Goal: Task Accomplishment & Management: Manage account settings

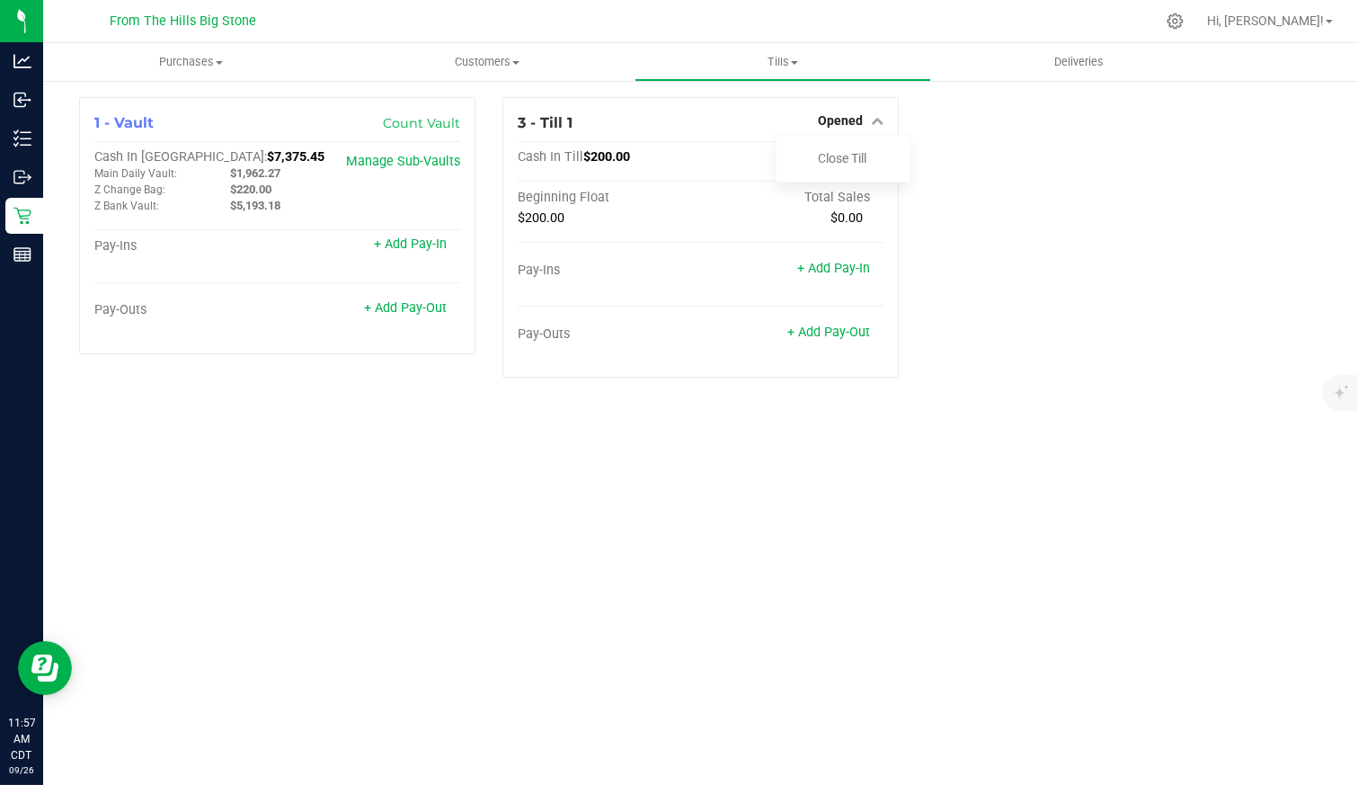
click at [848, 119] on span "Opened" at bounding box center [840, 120] width 45 height 14
click at [1077, 159] on div "1 - Vault Count Vault Cash In Vault: $7,375.45 Main Daily Vault: $1,962.27 Z Ch…" at bounding box center [701, 244] width 1270 height 295
click at [402, 312] on link "+ Add Pay-Out" at bounding box center [405, 307] width 83 height 15
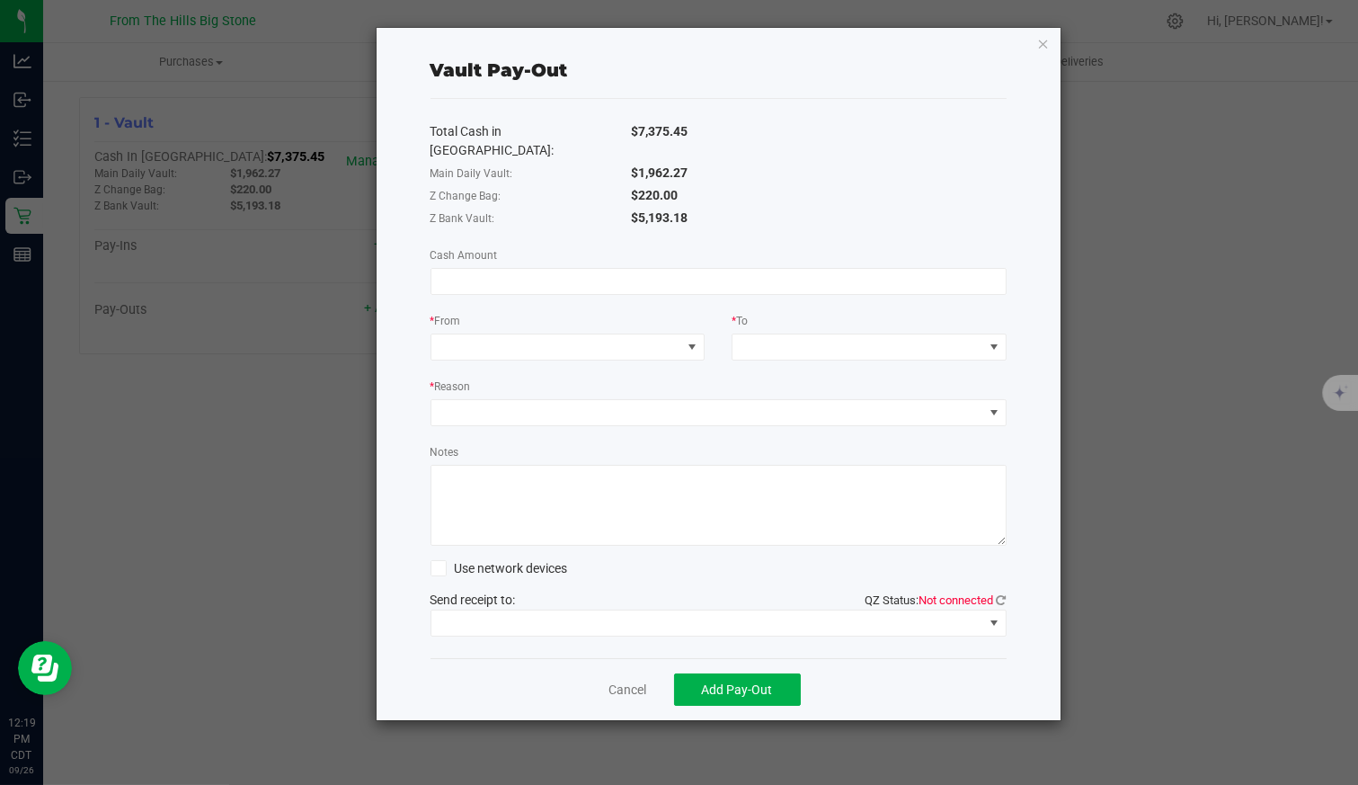
click at [531, 269] on input at bounding box center [718, 281] width 574 height 25
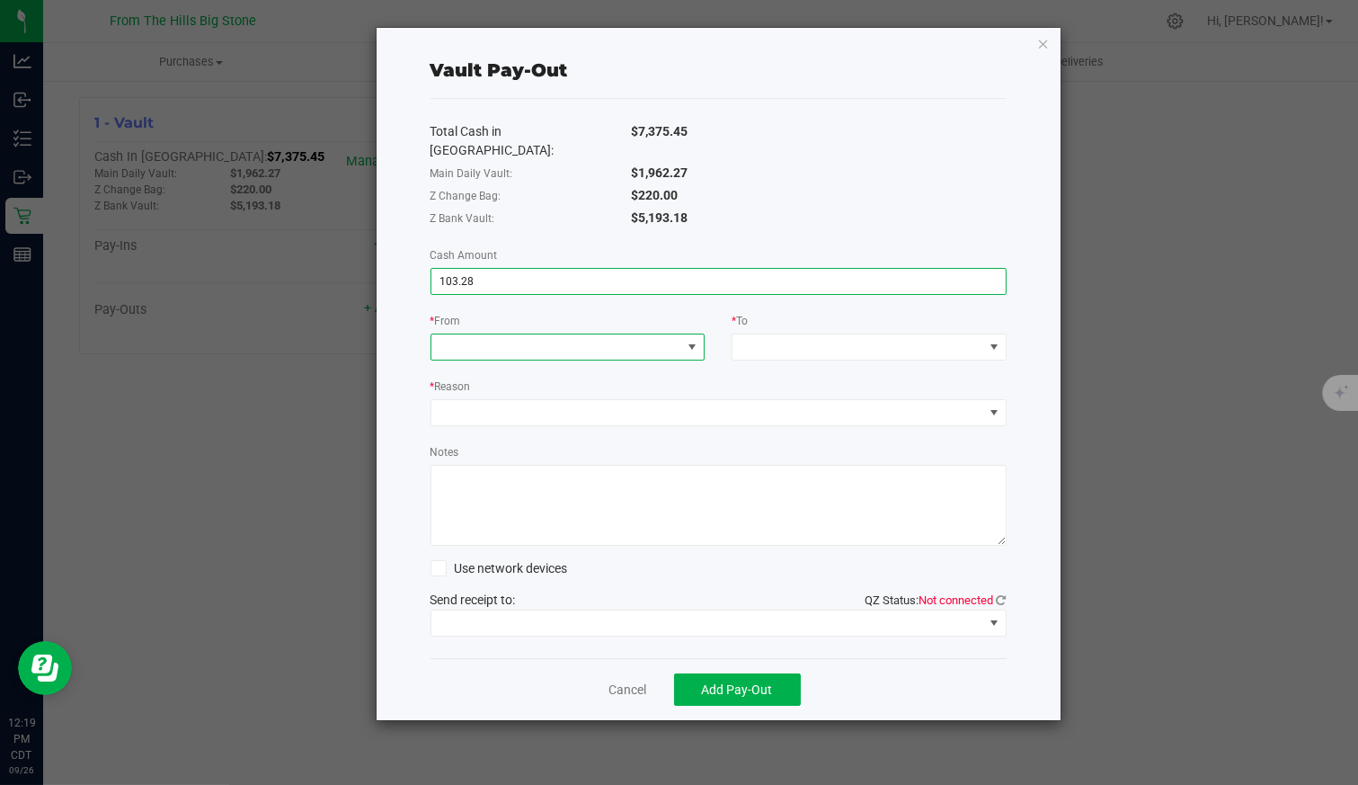
type input "$103.28"
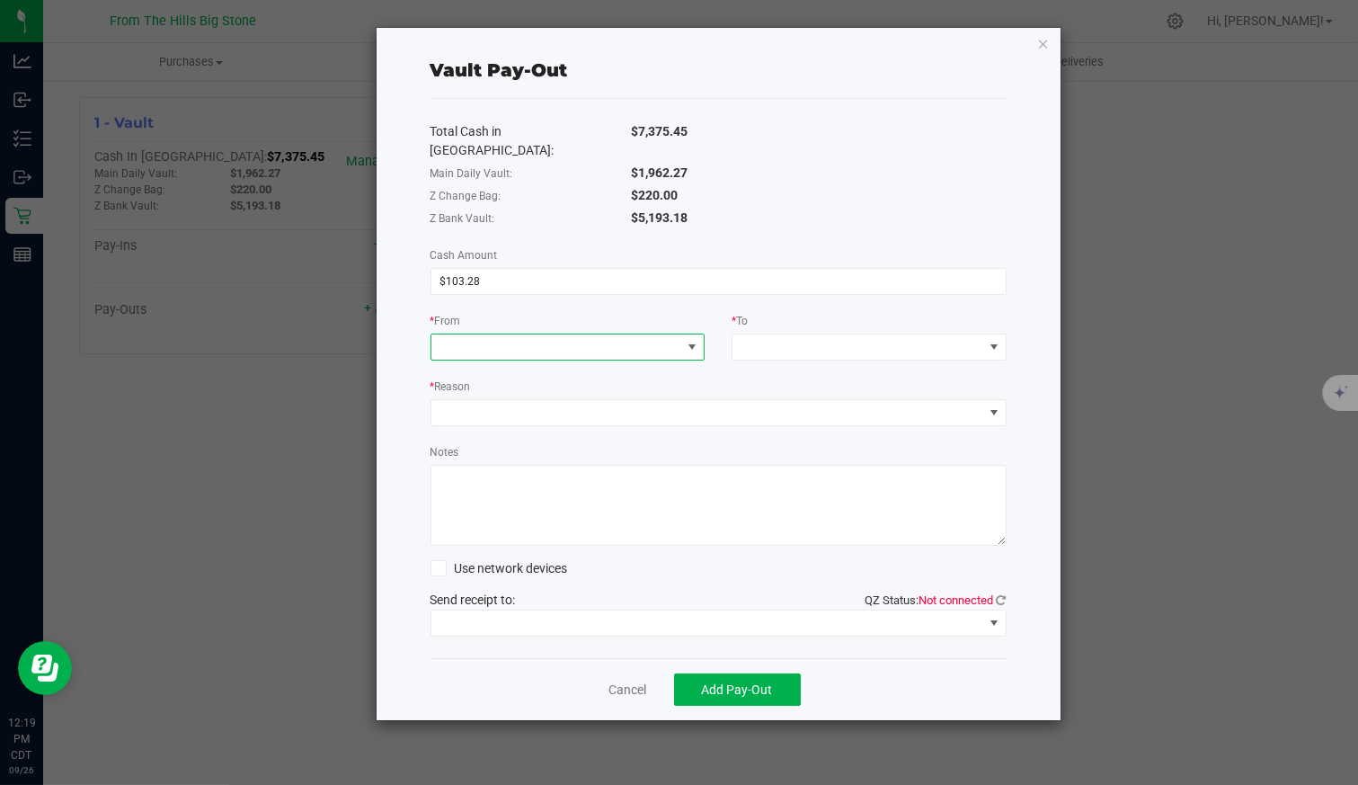
click at [527, 334] on span at bounding box center [556, 346] width 251 height 25
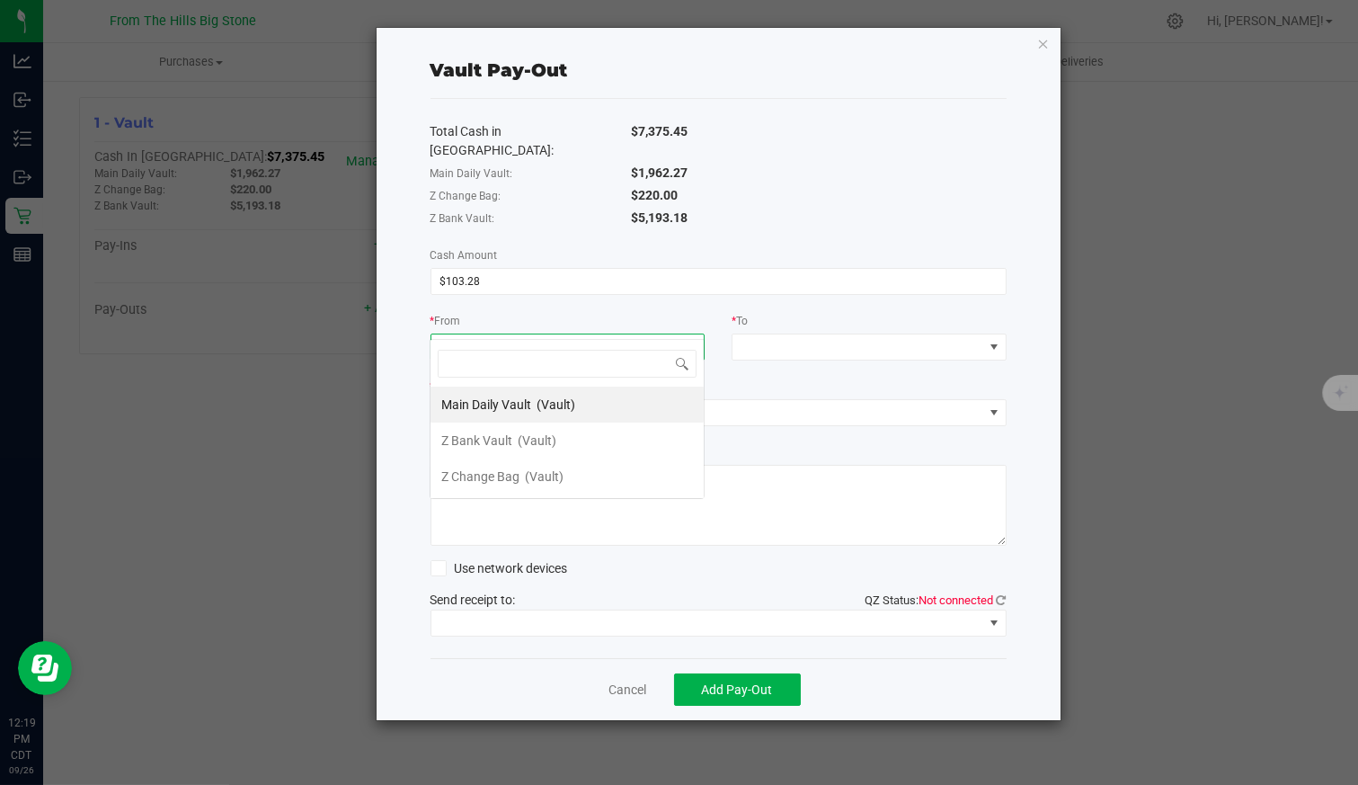
scroll to position [26, 275]
click at [520, 404] on span "Main Daily Vault" at bounding box center [486, 404] width 90 height 14
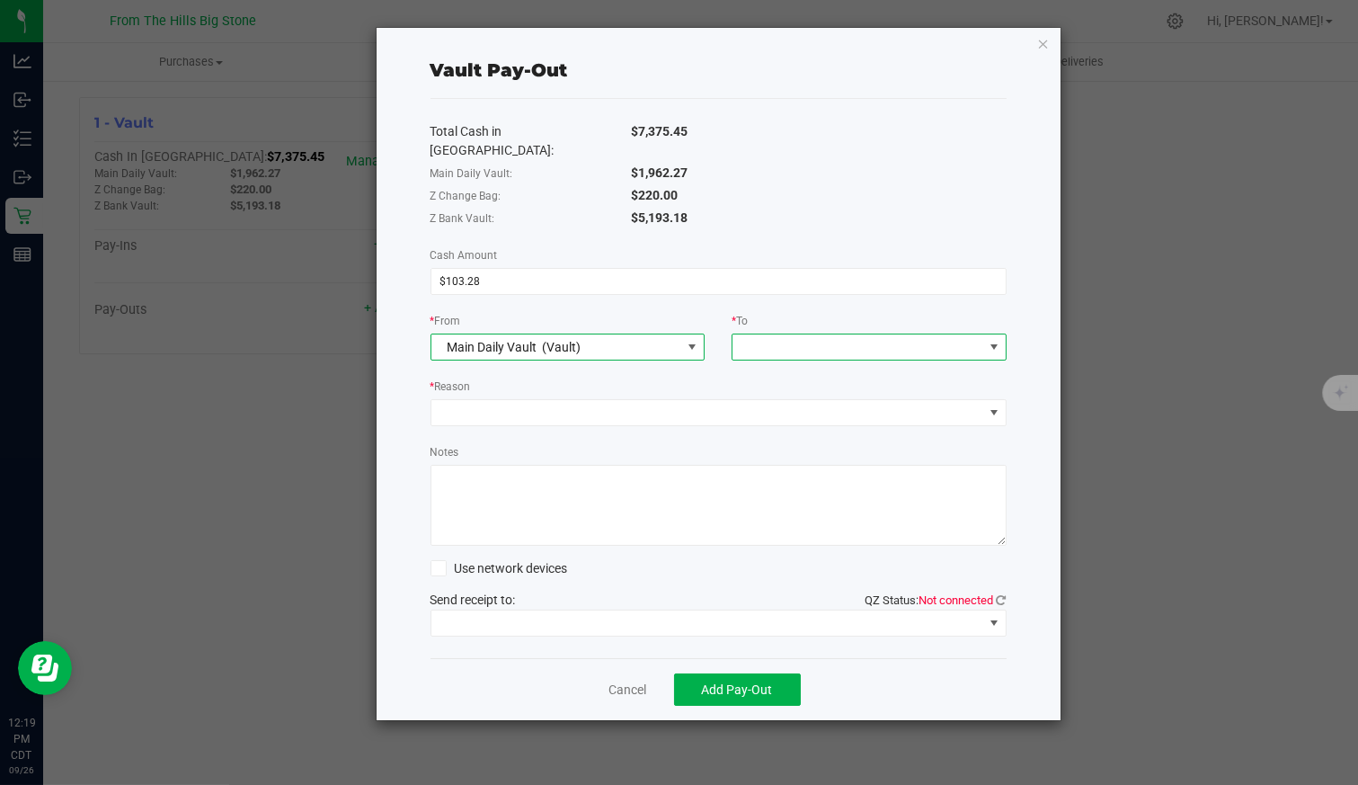
click at [801, 334] on span at bounding box center [858, 346] width 251 height 25
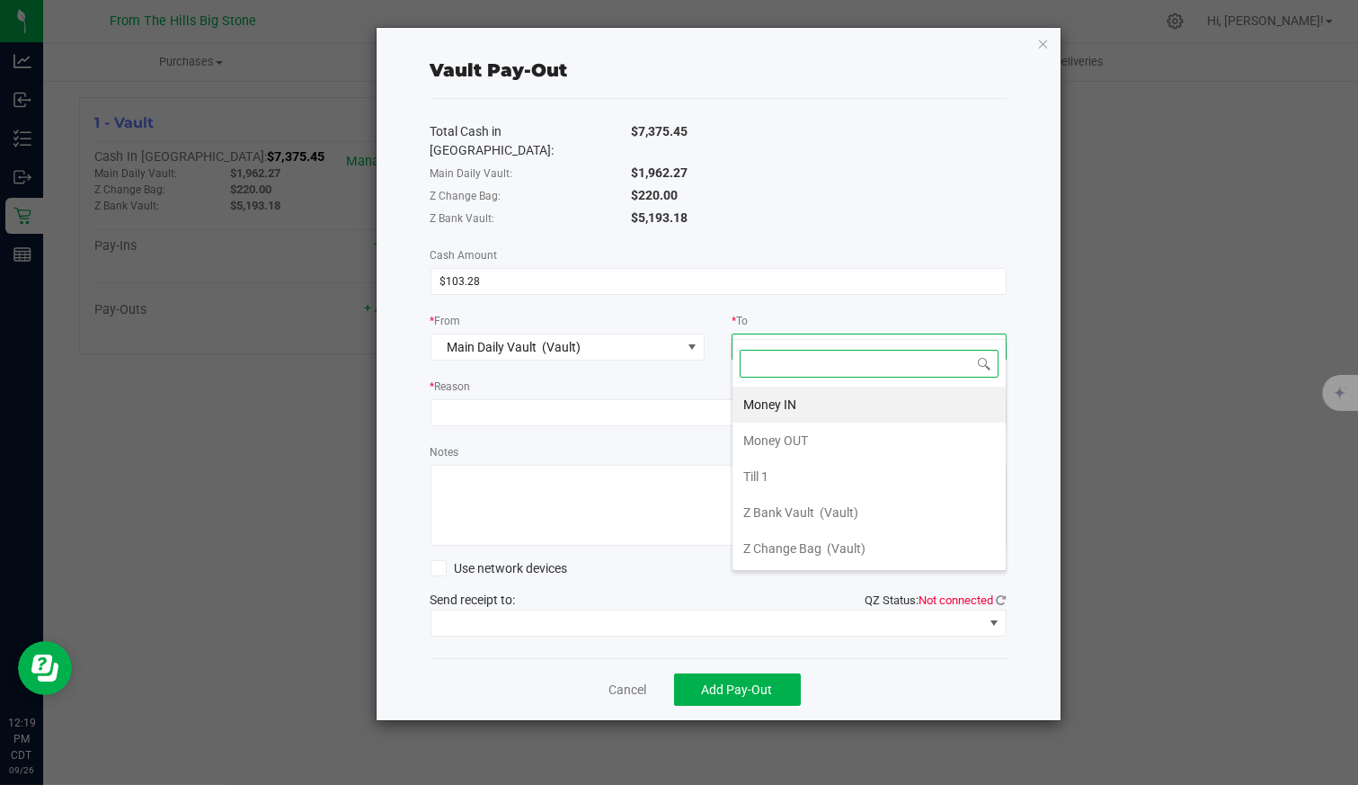
click at [779, 433] on span "Money OUT" at bounding box center [775, 440] width 65 height 14
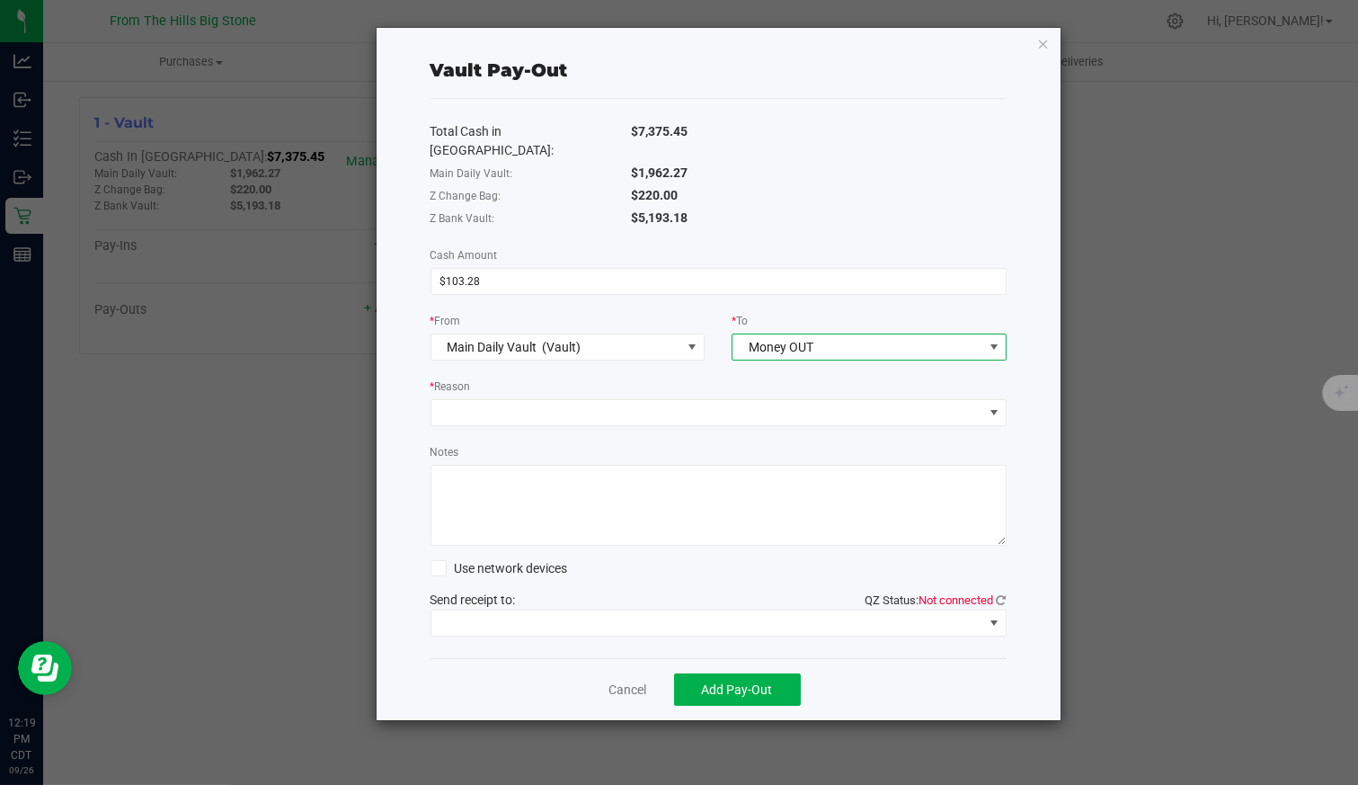
click at [600, 377] on div "* Reason" at bounding box center [719, 388] width 576 height 22
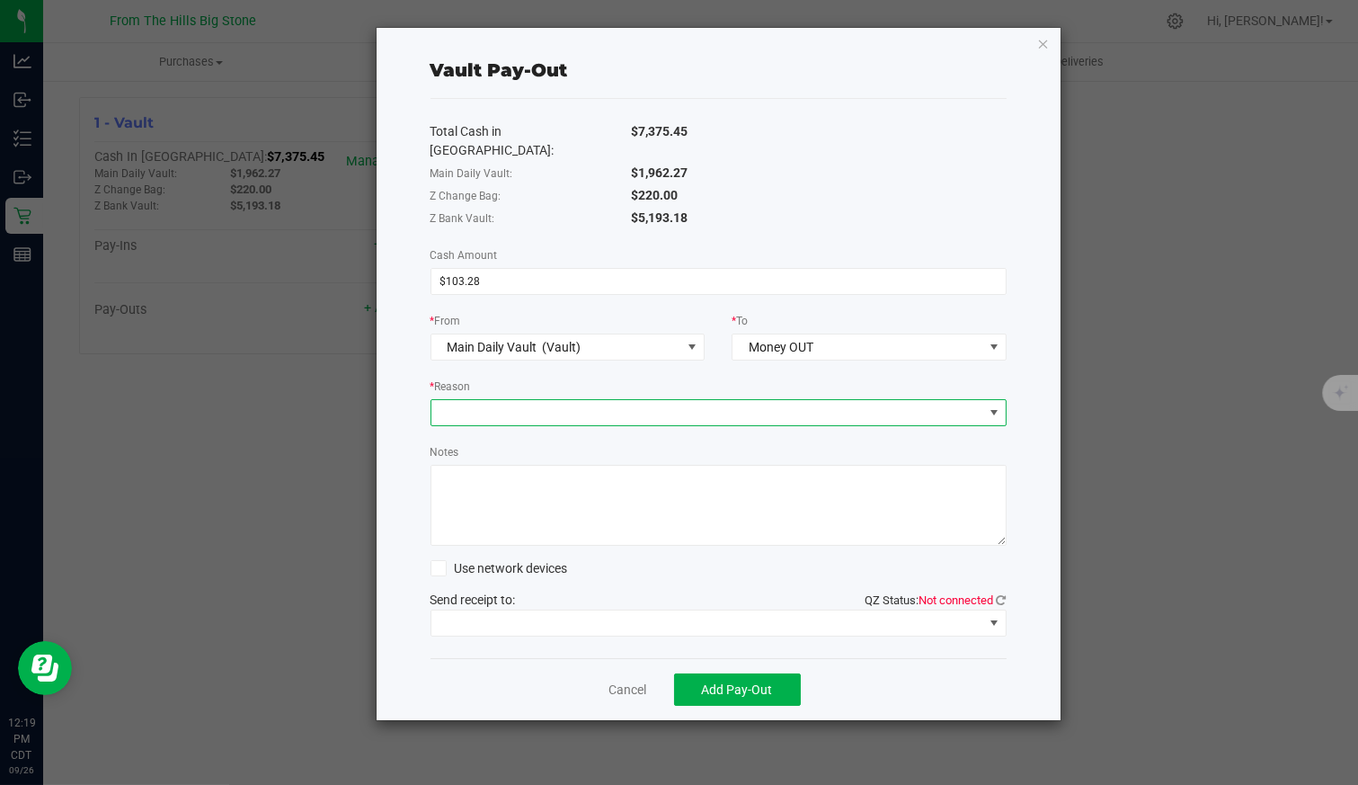
click at [599, 400] on span at bounding box center [707, 412] width 552 height 25
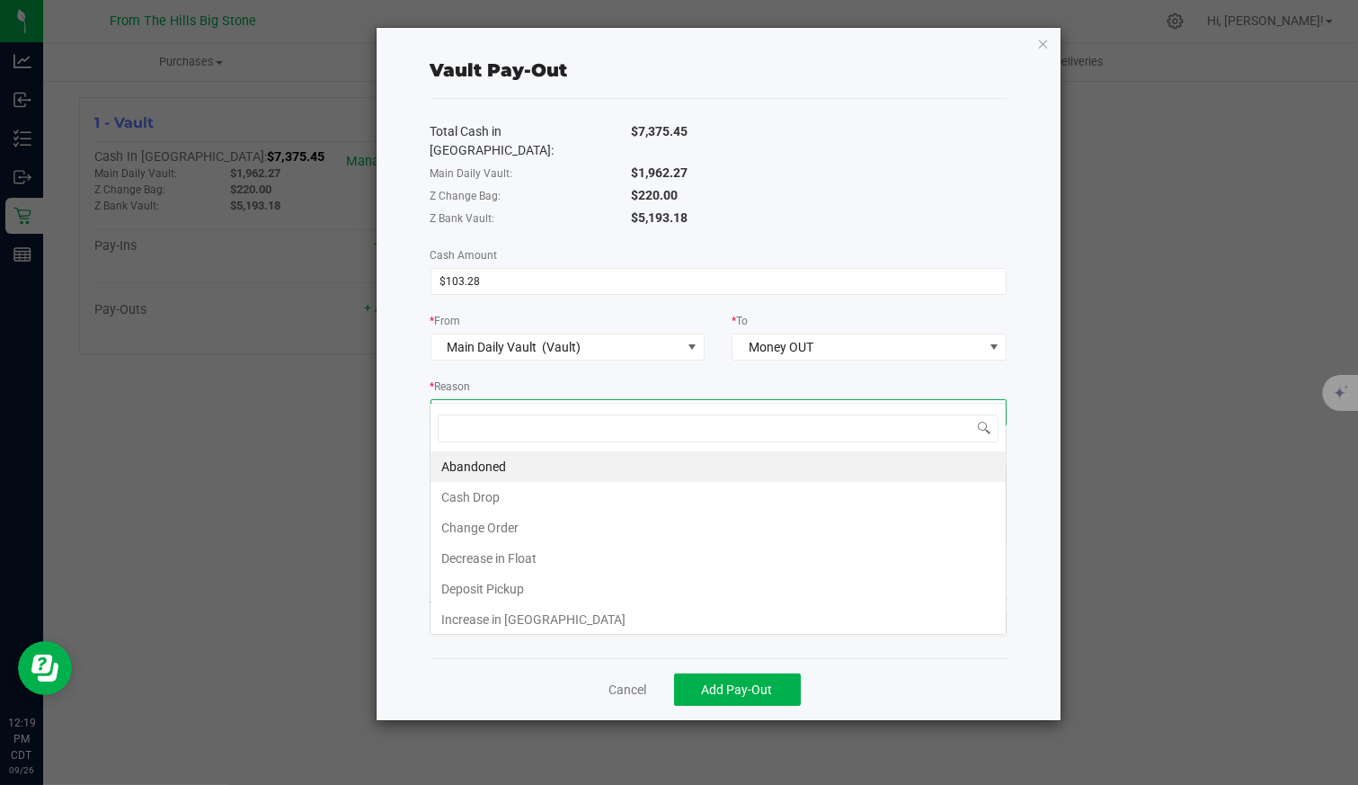
scroll to position [26, 576]
click at [573, 498] on li "Cash Drop" at bounding box center [718, 497] width 575 height 31
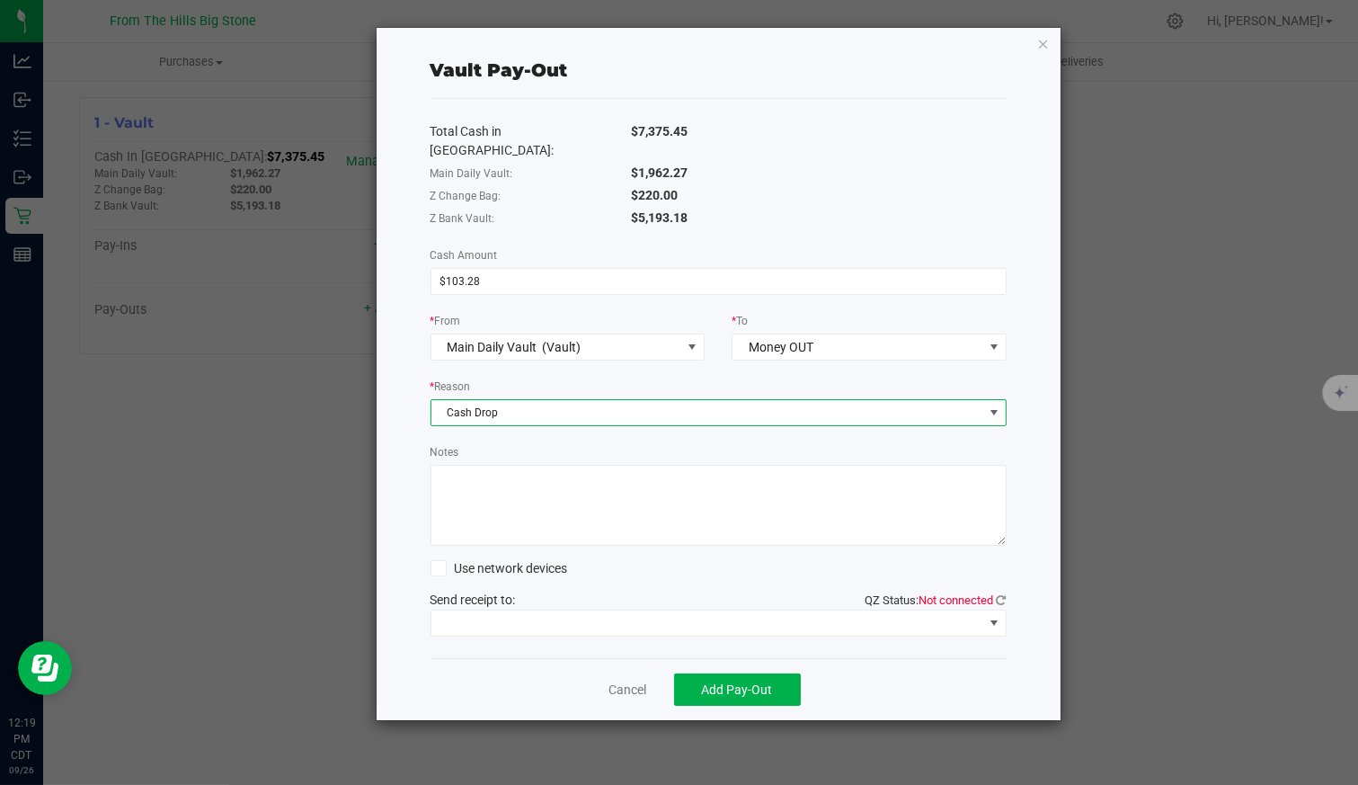
click at [545, 484] on textarea "Notes" at bounding box center [719, 505] width 576 height 81
drag, startPoint x: 500, startPoint y: 451, endPoint x: 402, endPoint y: 455, distance: 98.0
click at [405, 455] on div "Vault Pay-Out Total Cash in Vault: $7,375.45 Main Daily Vault: $1,962.27 Z Chan…" at bounding box center [719, 374] width 684 height 692
type textarea "Reimbursement for Bic Lighters and Turbo lighters"
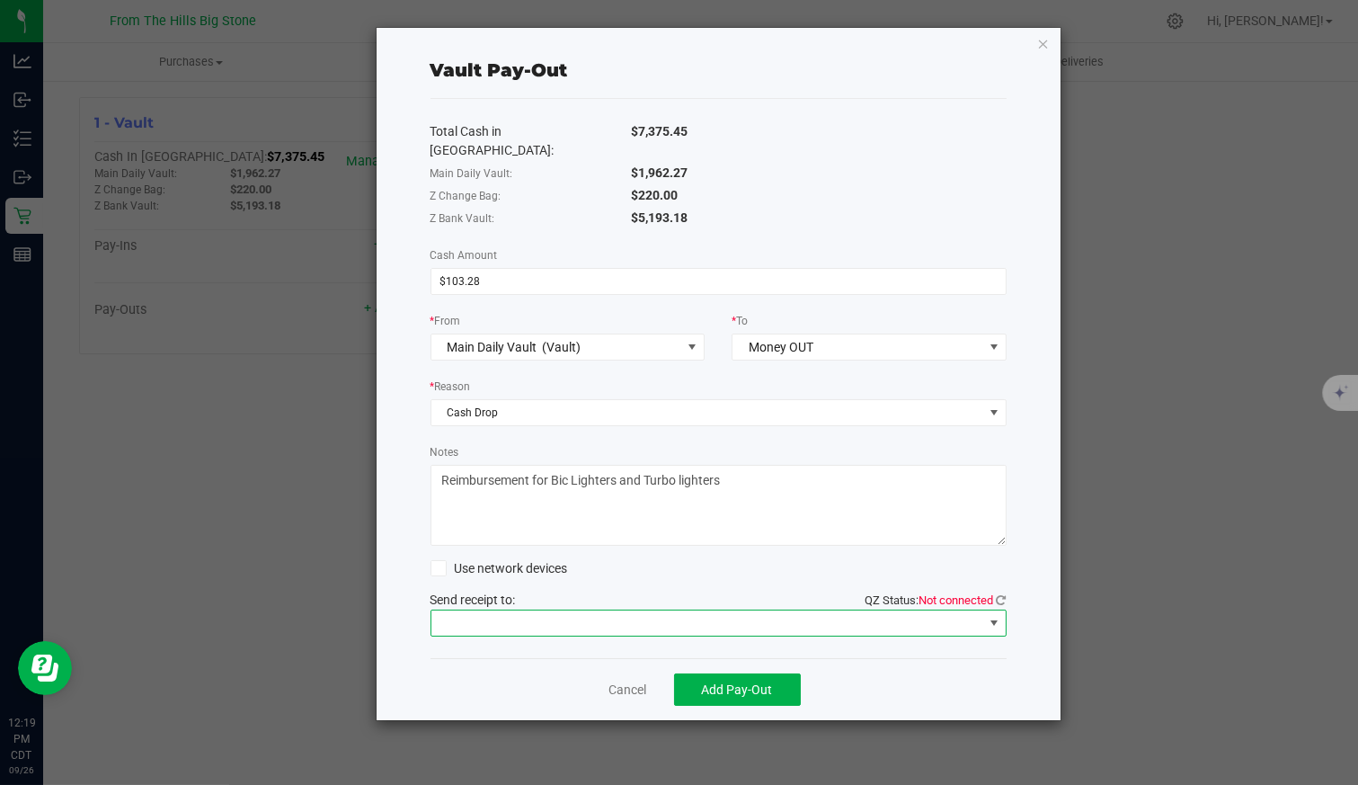
click at [519, 610] on span at bounding box center [707, 622] width 552 height 25
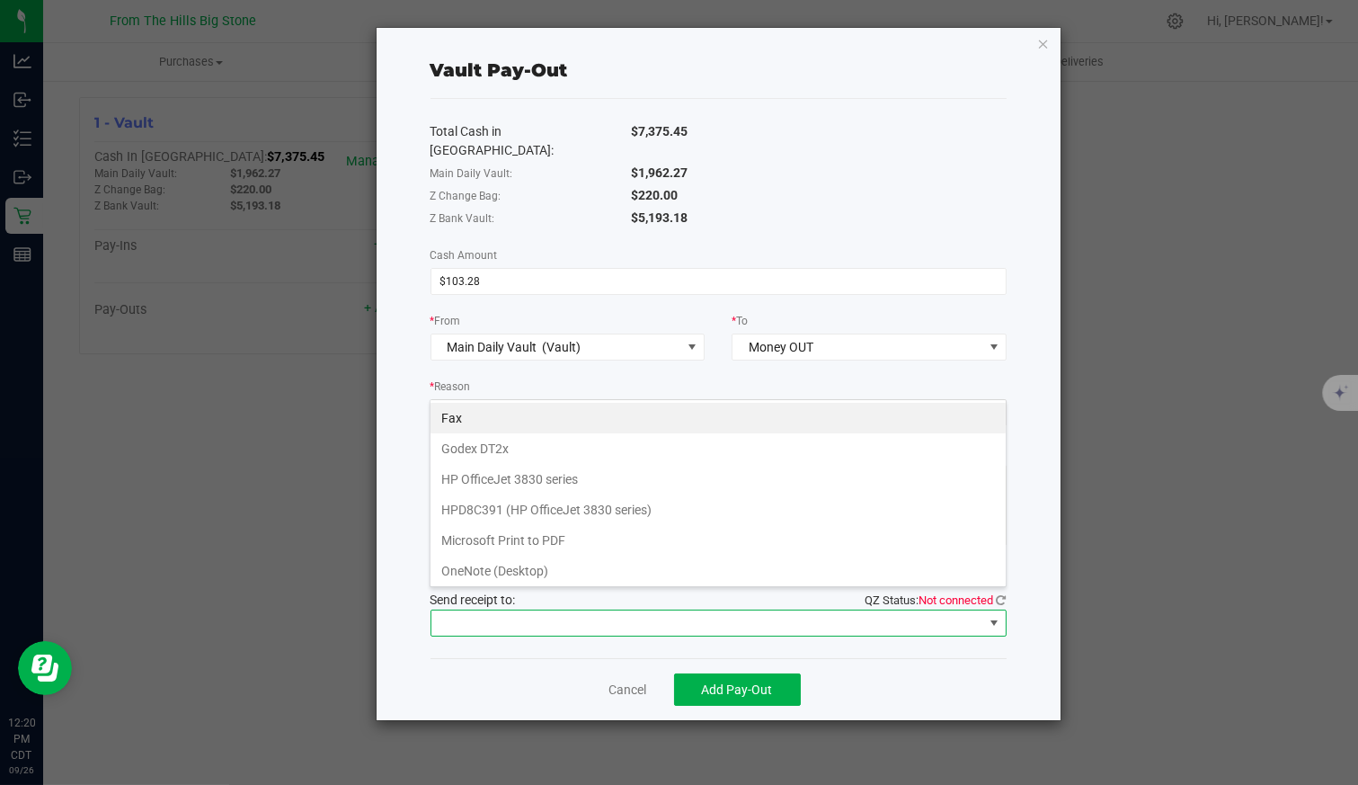
scroll to position [87, 0]
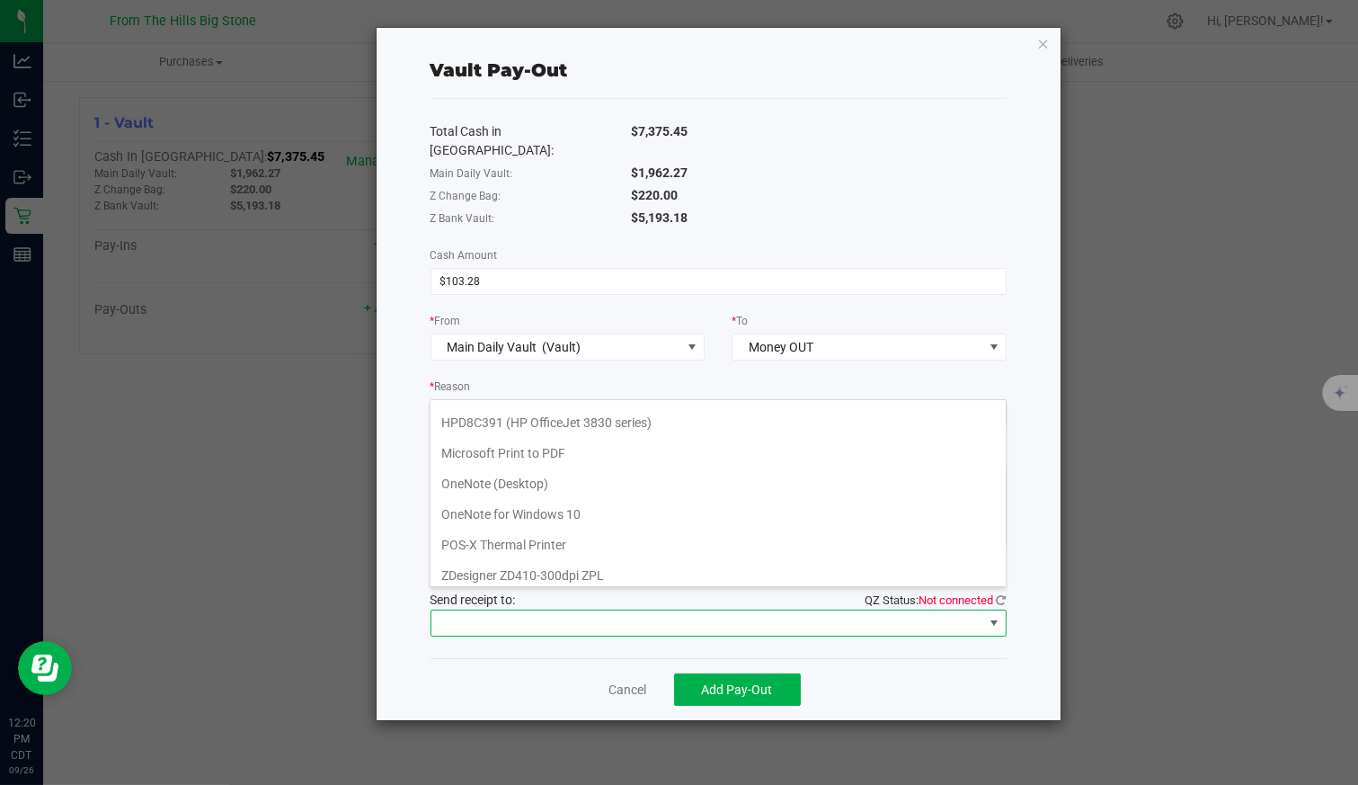
click at [510, 535] on Printer "POS-X Thermal Printer" at bounding box center [718, 544] width 575 height 31
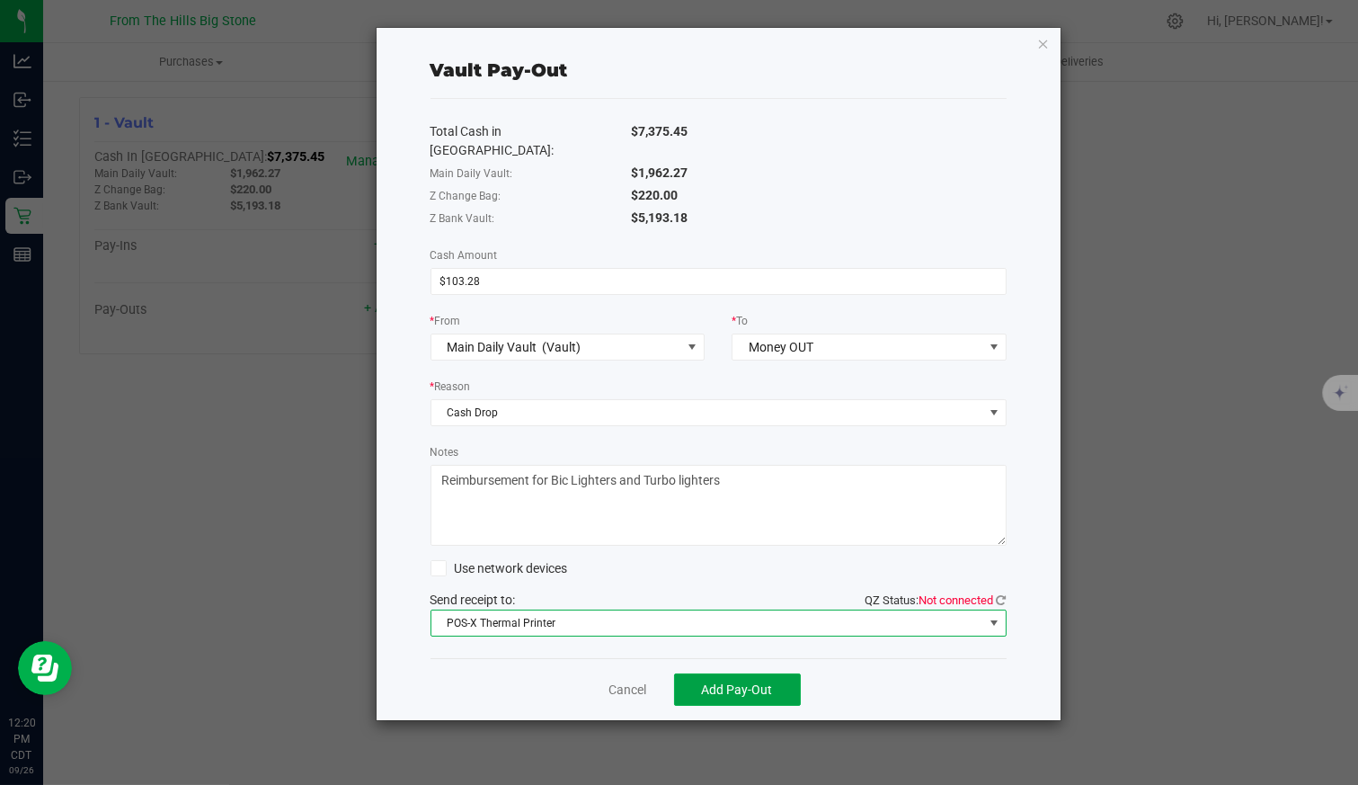
click at [730, 682] on span "Add Pay-Out" at bounding box center [737, 689] width 71 height 14
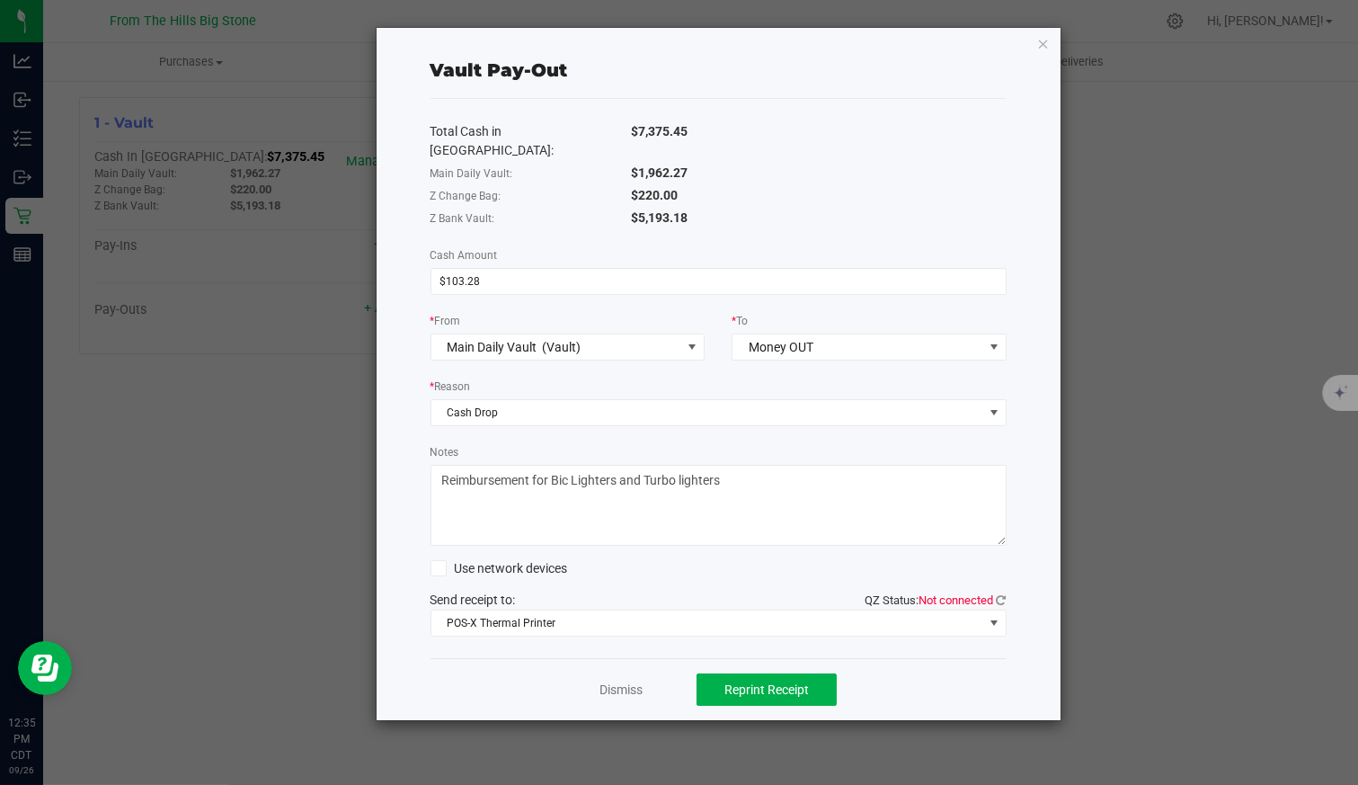
click at [544, 465] on textarea "Notes" at bounding box center [719, 505] width 576 height 81
click at [633, 680] on link "Dismiss" at bounding box center [621, 689] width 43 height 19
